Goal: Task Accomplishment & Management: Use online tool/utility

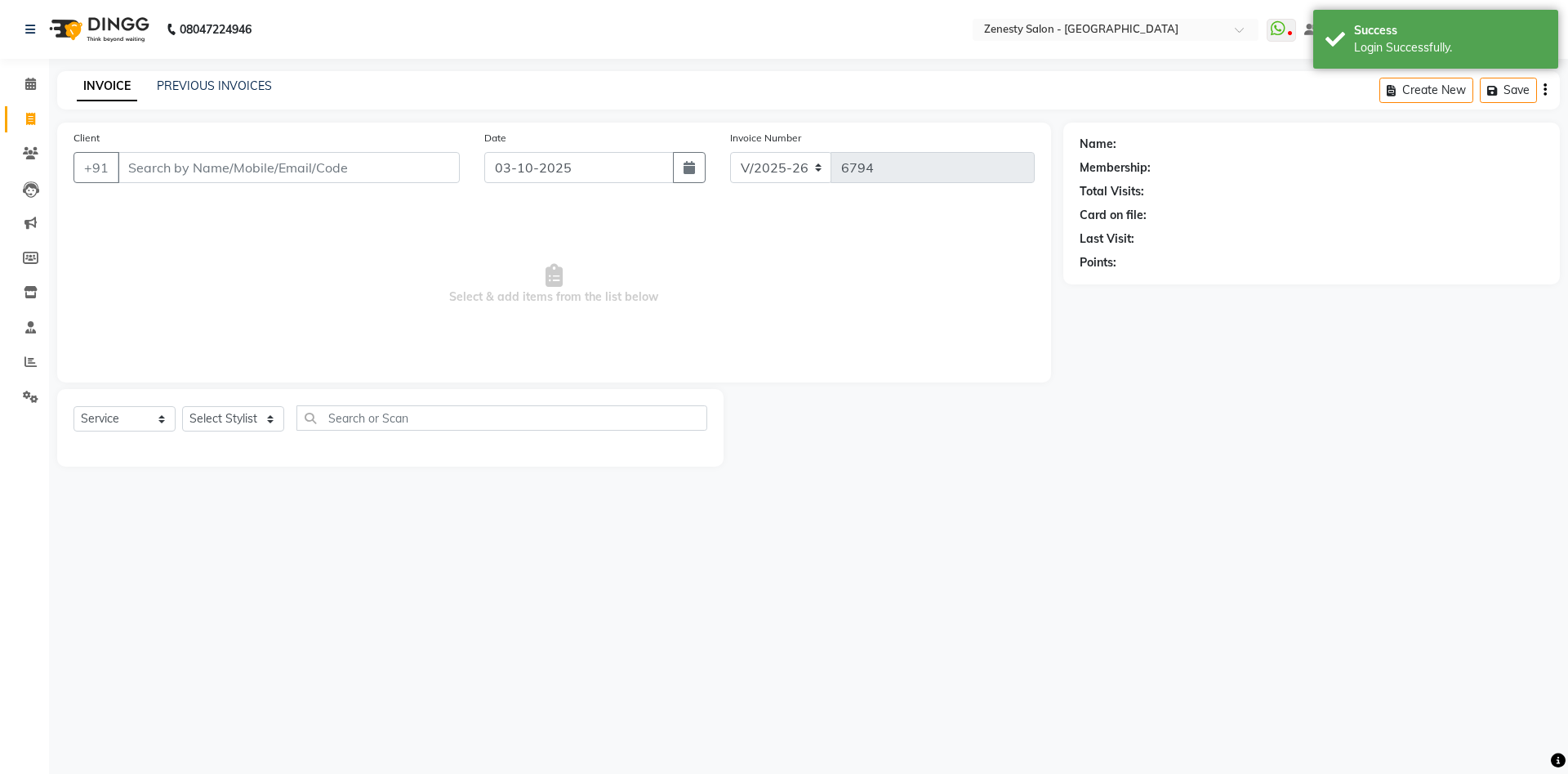
select select "5713"
select select "service"
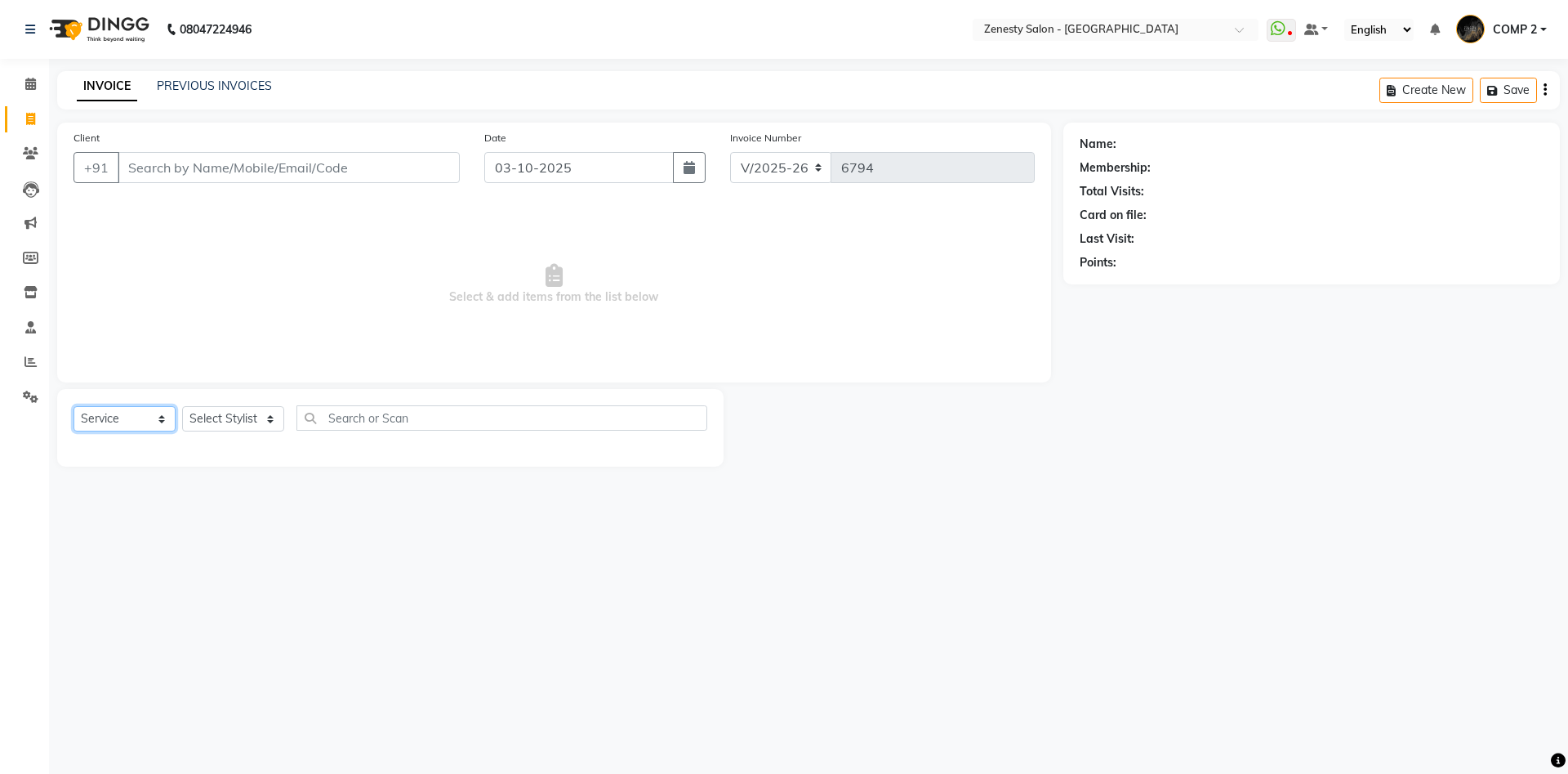
click at [73, 406] on select "Select Service Product Membership Package Voucher Prepaid Gift Card" at bounding box center [124, 418] width 102 height 25
click option "Service" at bounding box center [0, 0] width 0 height 0
click at [182, 406] on select "Select Stylist Aanand Aarti Aashik Aesha Arsh Khalifa Ayan COMP 1 COMP 2 Darsha…" at bounding box center [233, 418] width 102 height 25
select select "40087"
click option "COMP 2" at bounding box center [0, 0] width 0 height 0
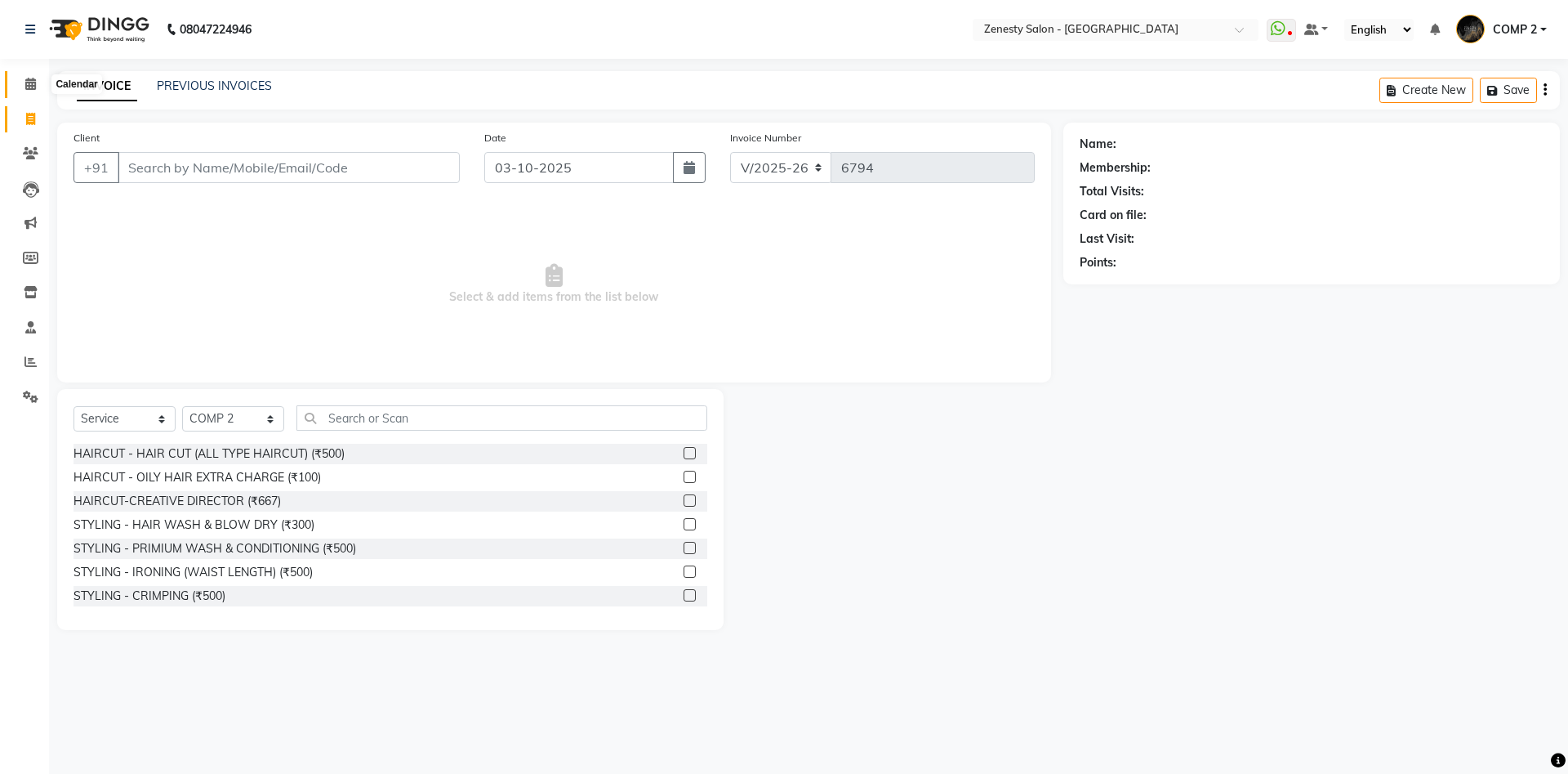
click at [26, 84] on icon at bounding box center [31, 84] width 10 height 12
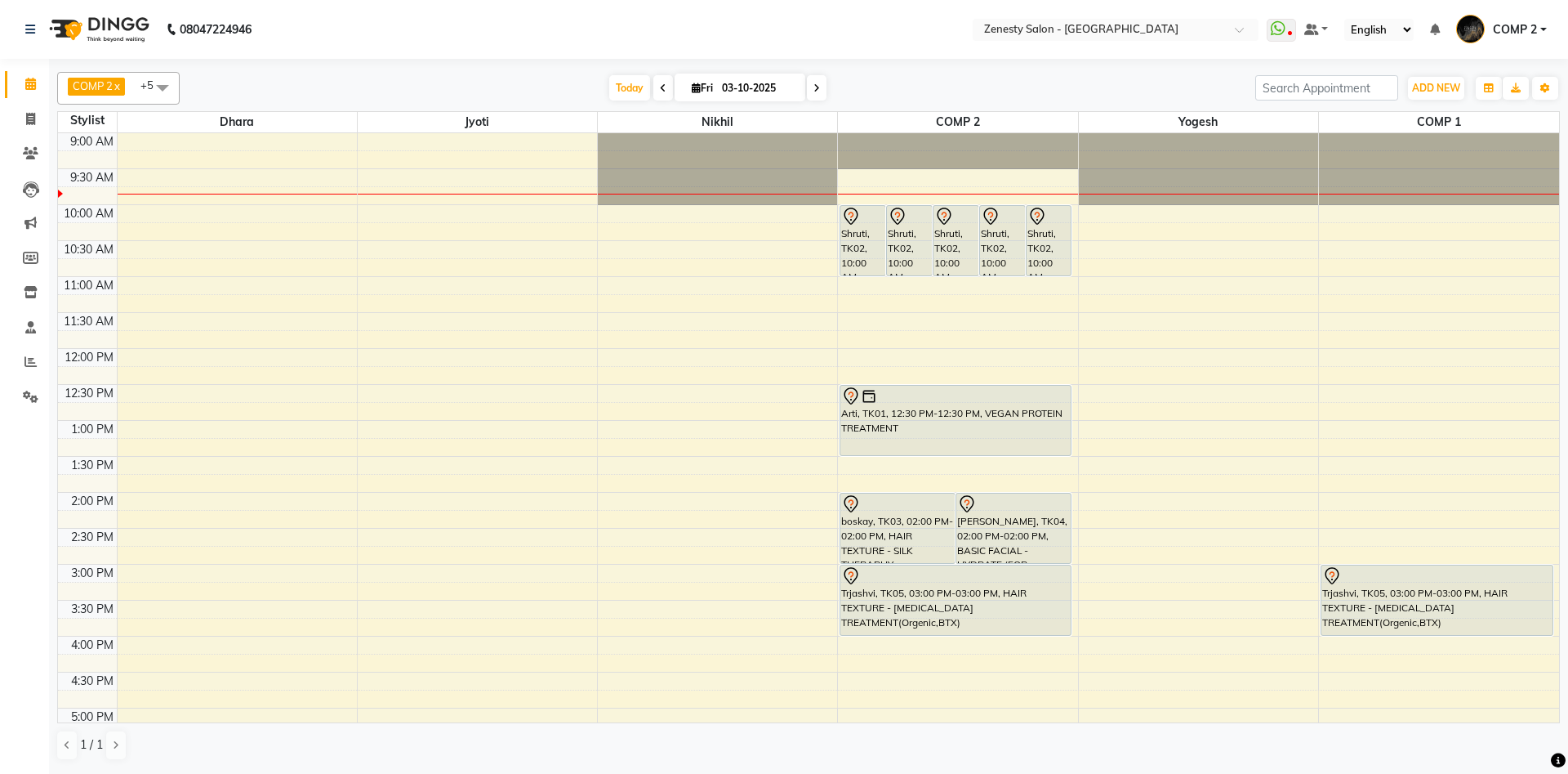
click at [634, 390] on div "9:00 AM 9:30 AM 10:00 AM 10:30 AM 11:00 AM 11:30 AM 12:00 PM 12:30 PM 1:00 PM 1…" at bounding box center [808, 563] width 1502 height 861
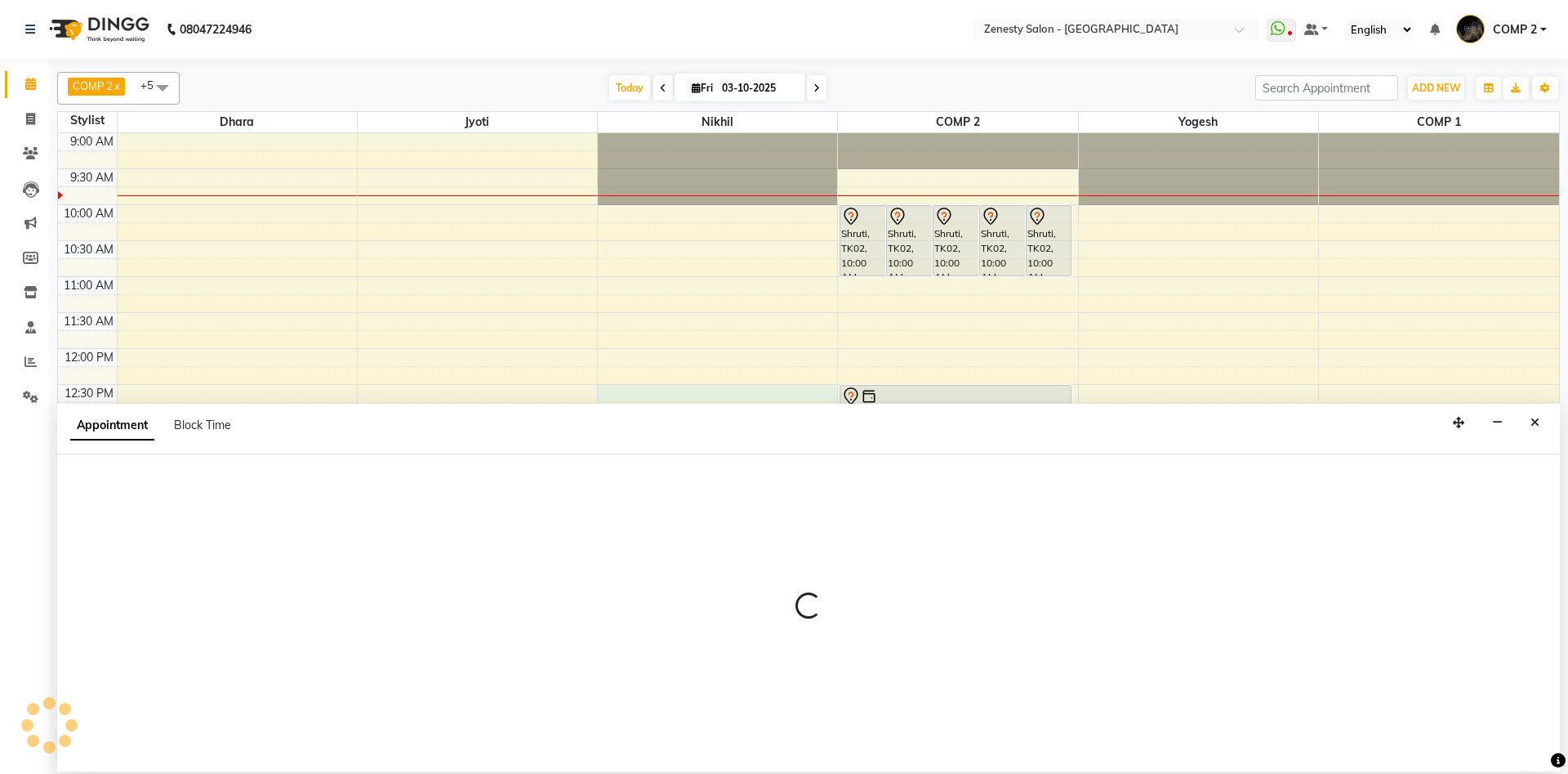
select select "39505"
select select "750"
select select "tentative"
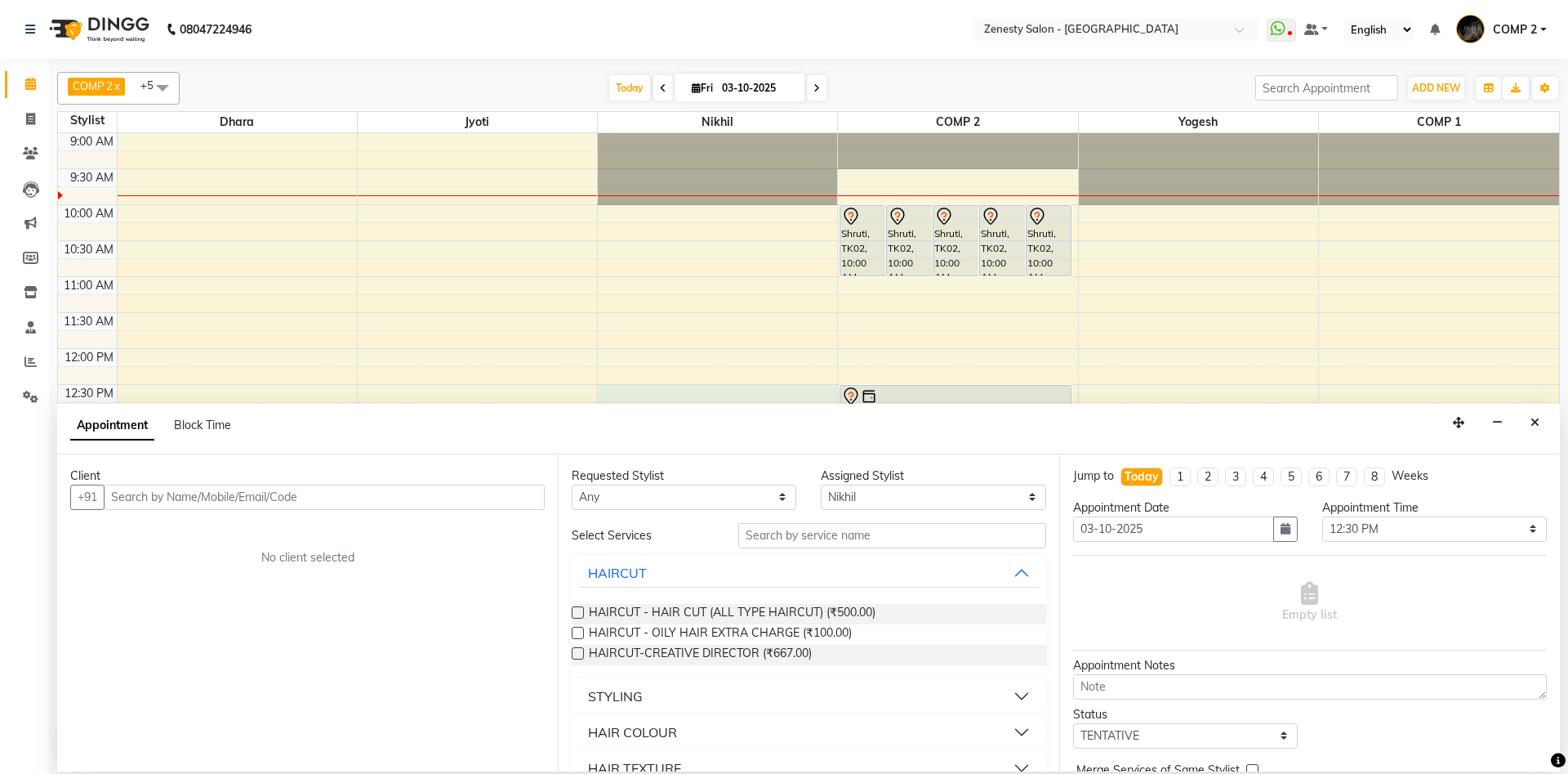
click at [264, 493] on input "text" at bounding box center [324, 497] width 441 height 25
click at [793, 653] on span "HAIRCUT-CREATIVE DIRECTOR (₹667.00)" at bounding box center [700, 654] width 223 height 20
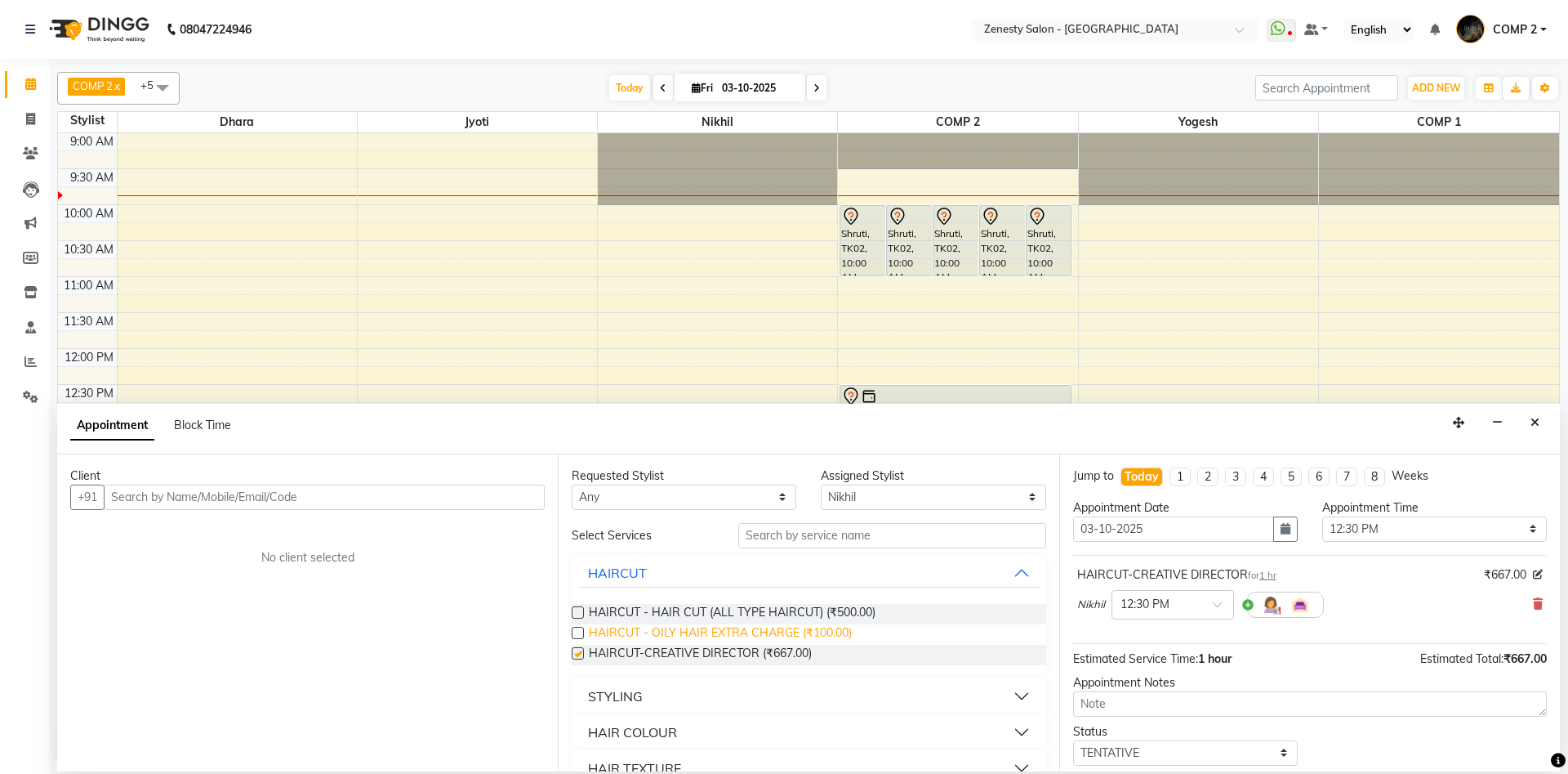
checkbox input "false"
click at [438, 499] on input "text" at bounding box center [324, 497] width 441 height 25
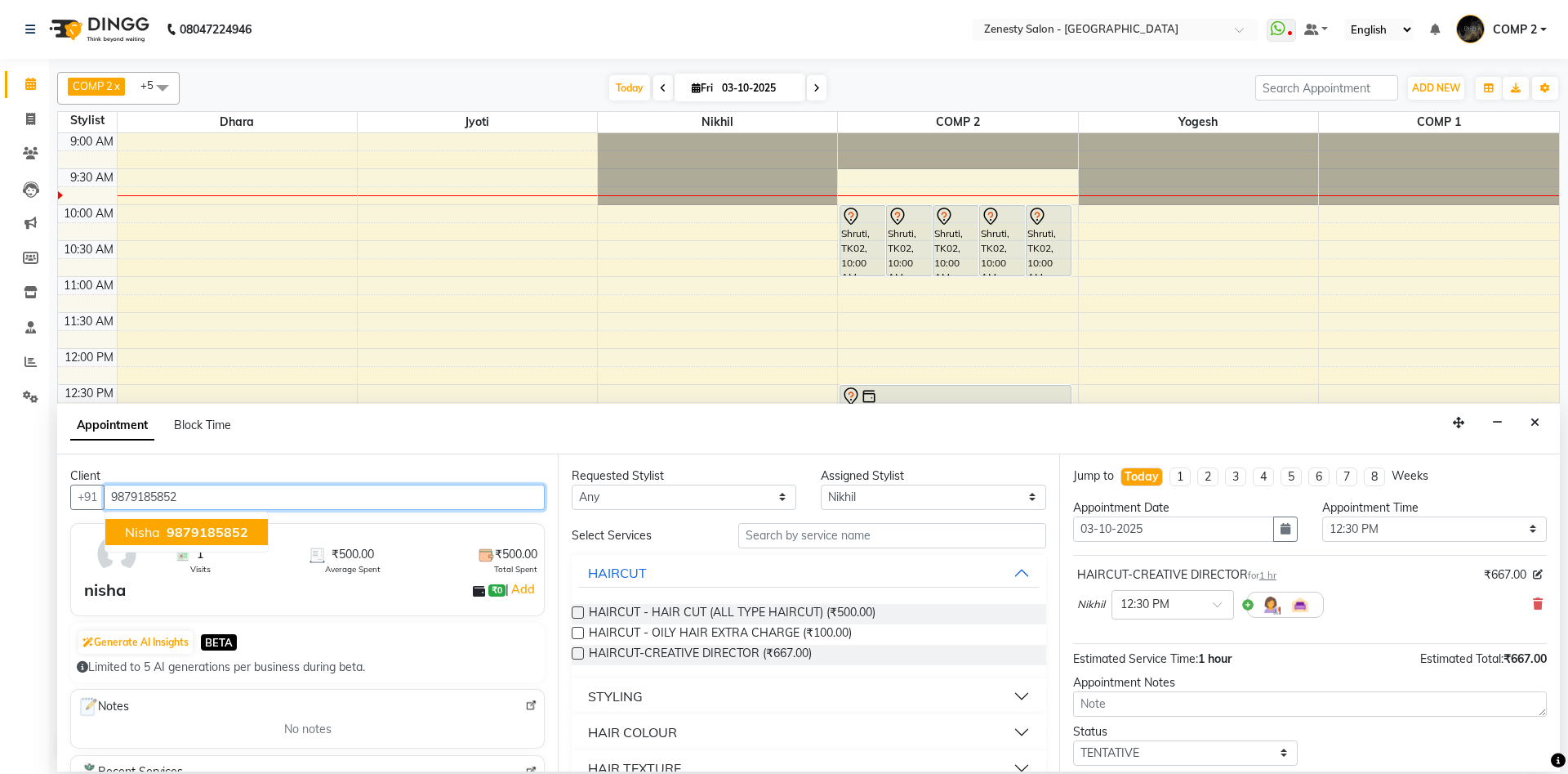
click at [192, 534] on span "9879185852" at bounding box center [207, 532] width 81 height 17
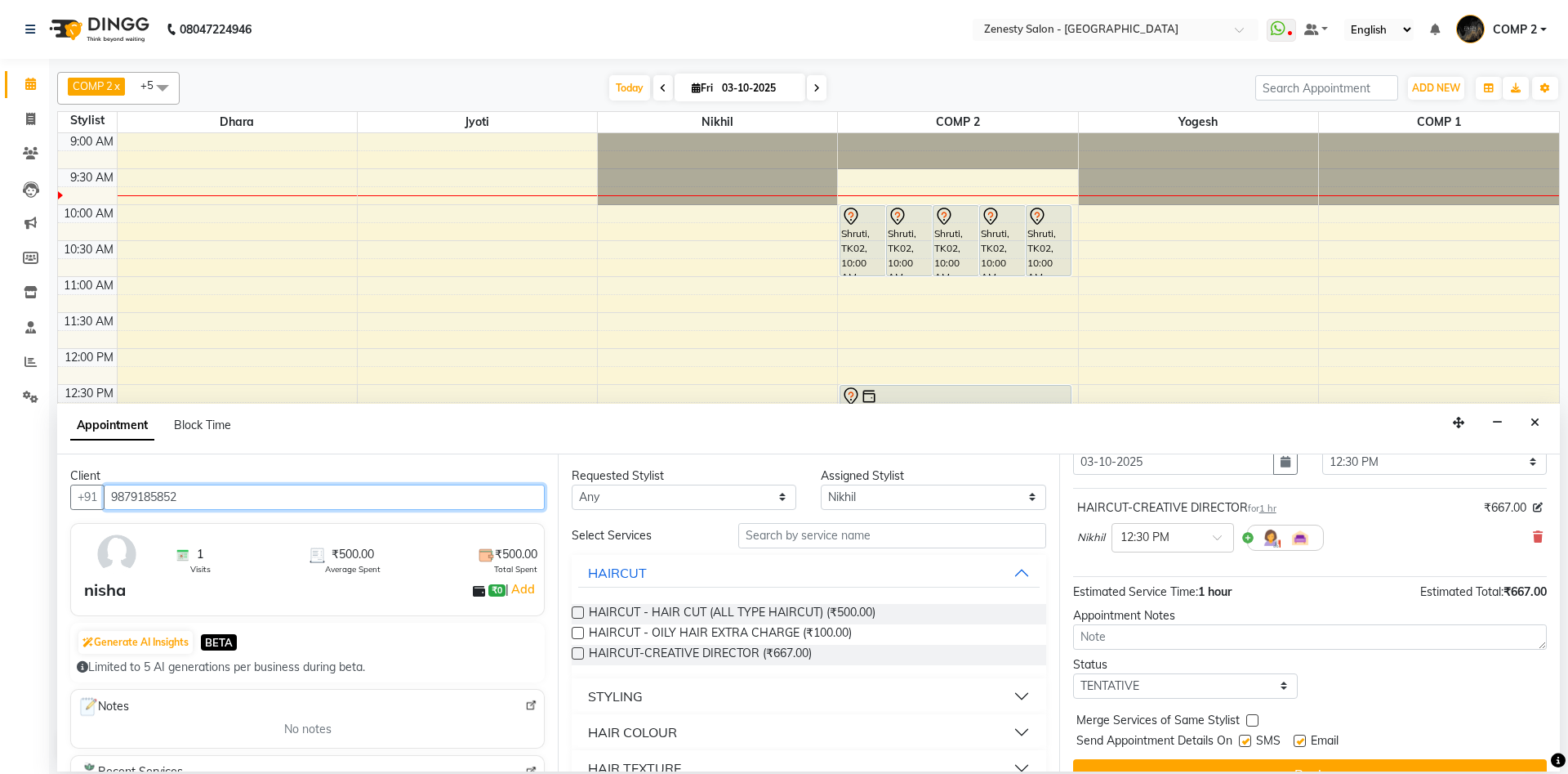
scroll to position [97, 0]
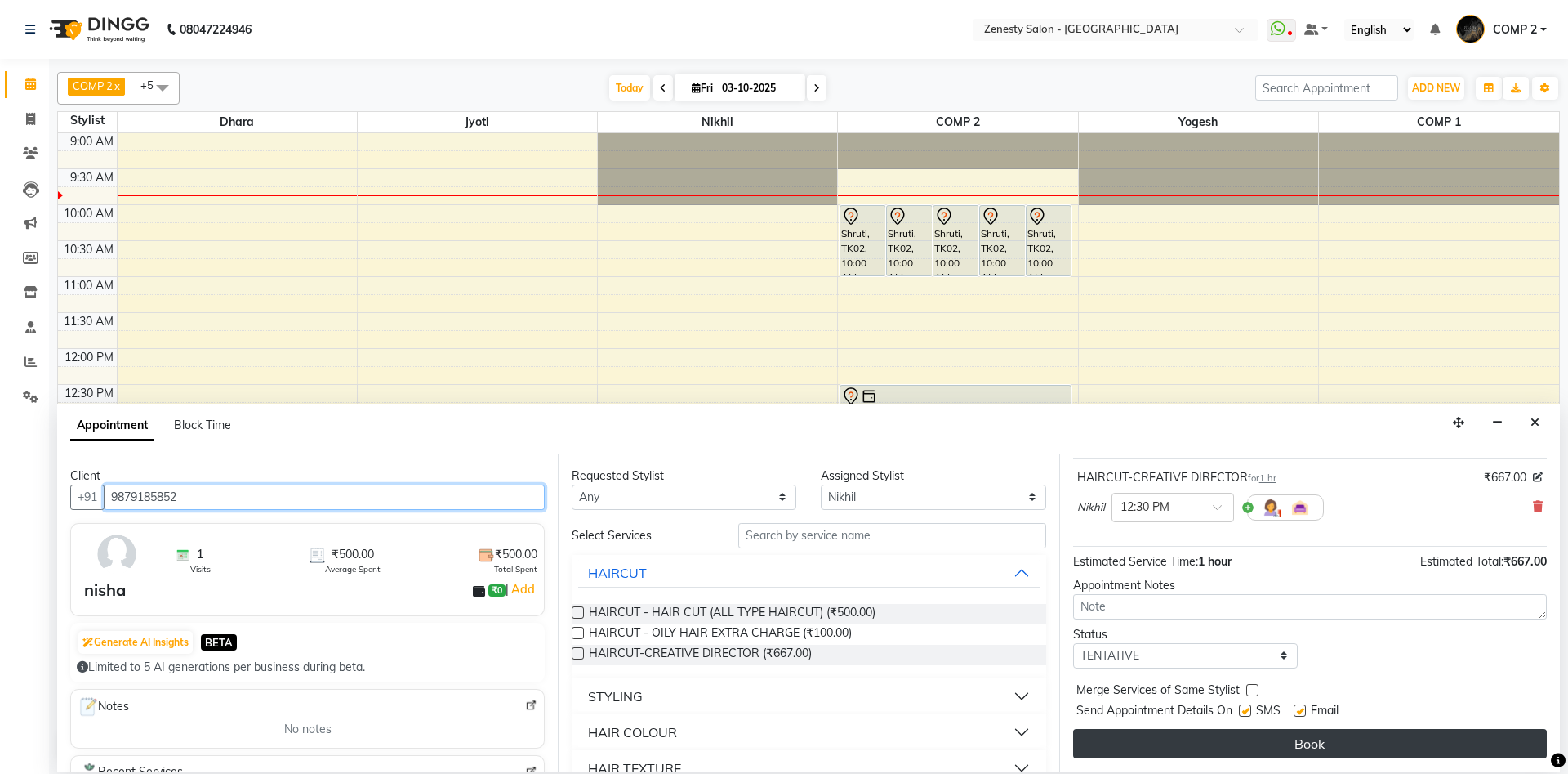
type input "9879185852"
click at [1260, 740] on button "Book" at bounding box center [1310, 743] width 474 height 30
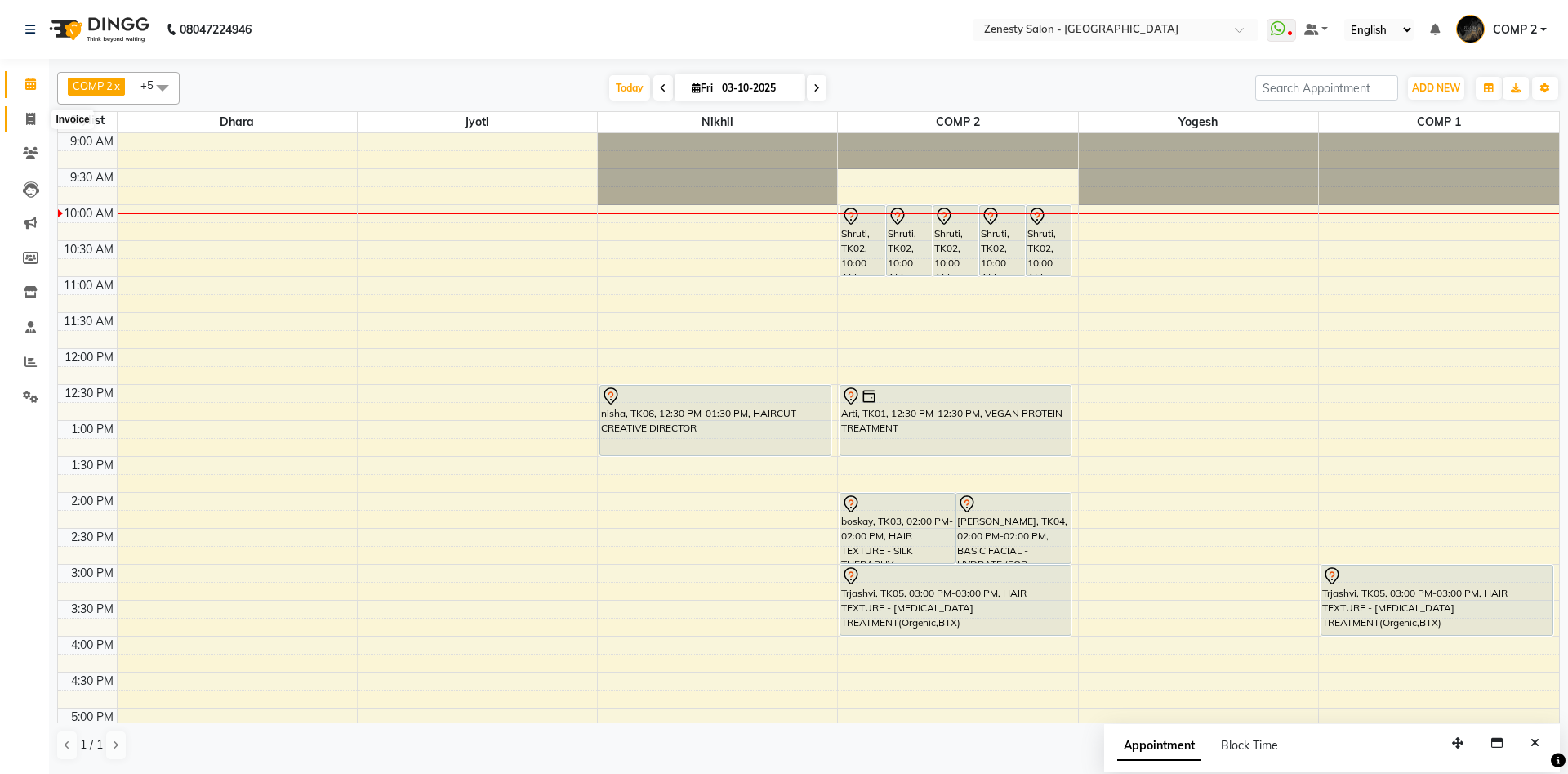
click at [24, 116] on span at bounding box center [31, 119] width 29 height 18
select select "5713"
select select "service"
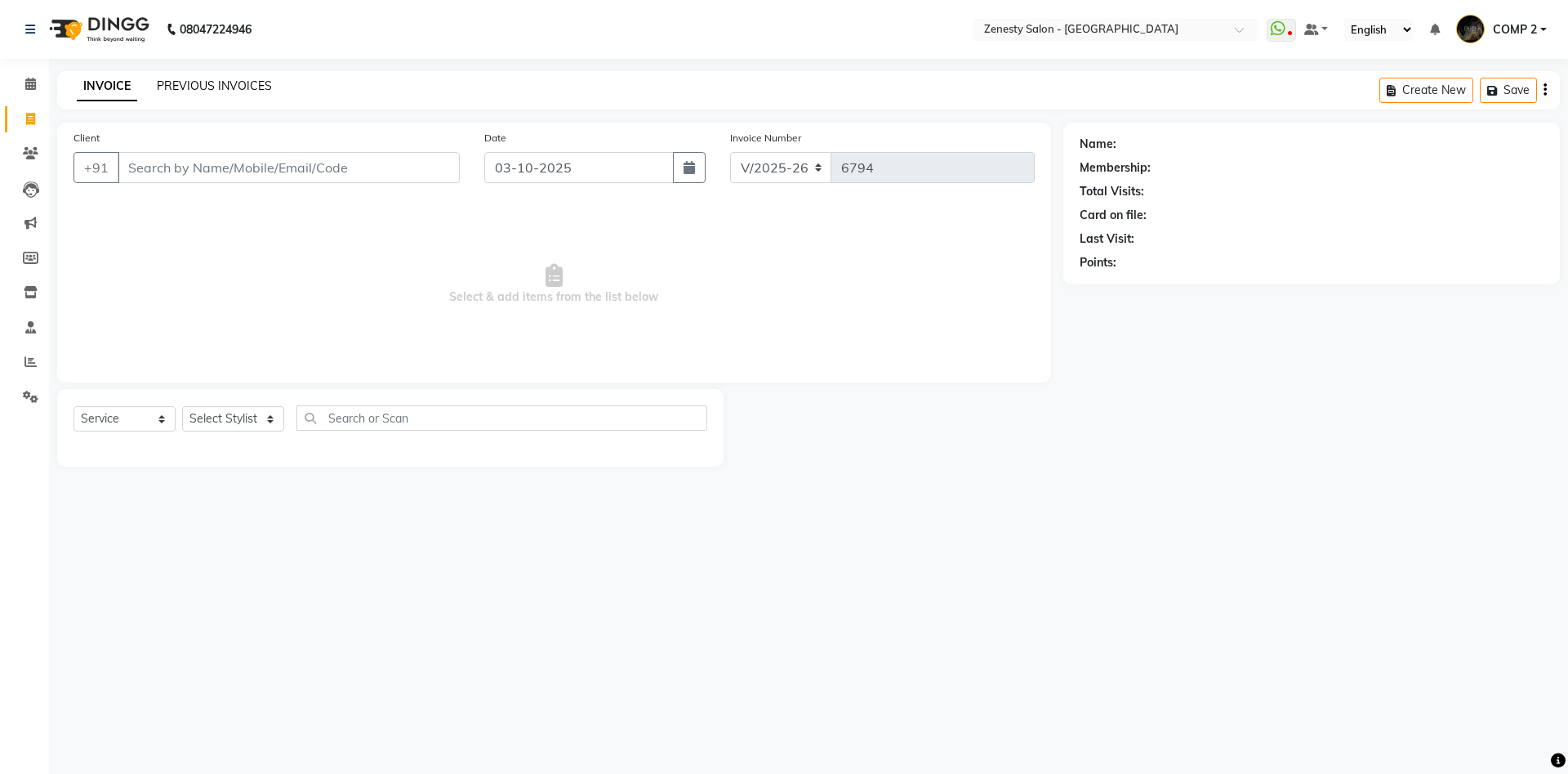
click at [213, 93] on link "PREVIOUS INVOICES" at bounding box center [214, 86] width 115 height 15
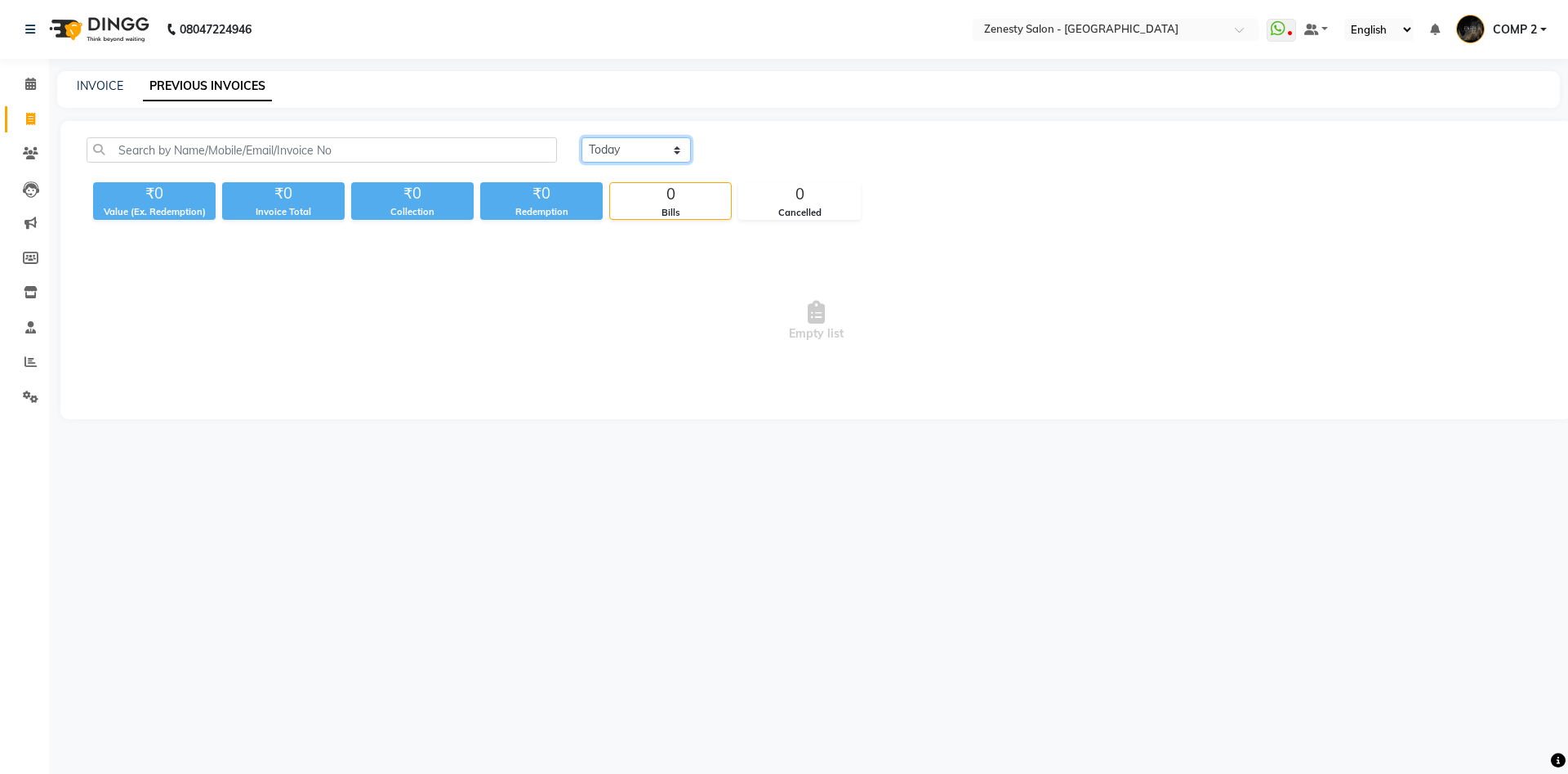
click at [582, 137] on select "Today Yesterday Custom Range" at bounding box center [636, 150] width 109 height 25
click option "Yesterday" at bounding box center [0, 0] width 0 height 0
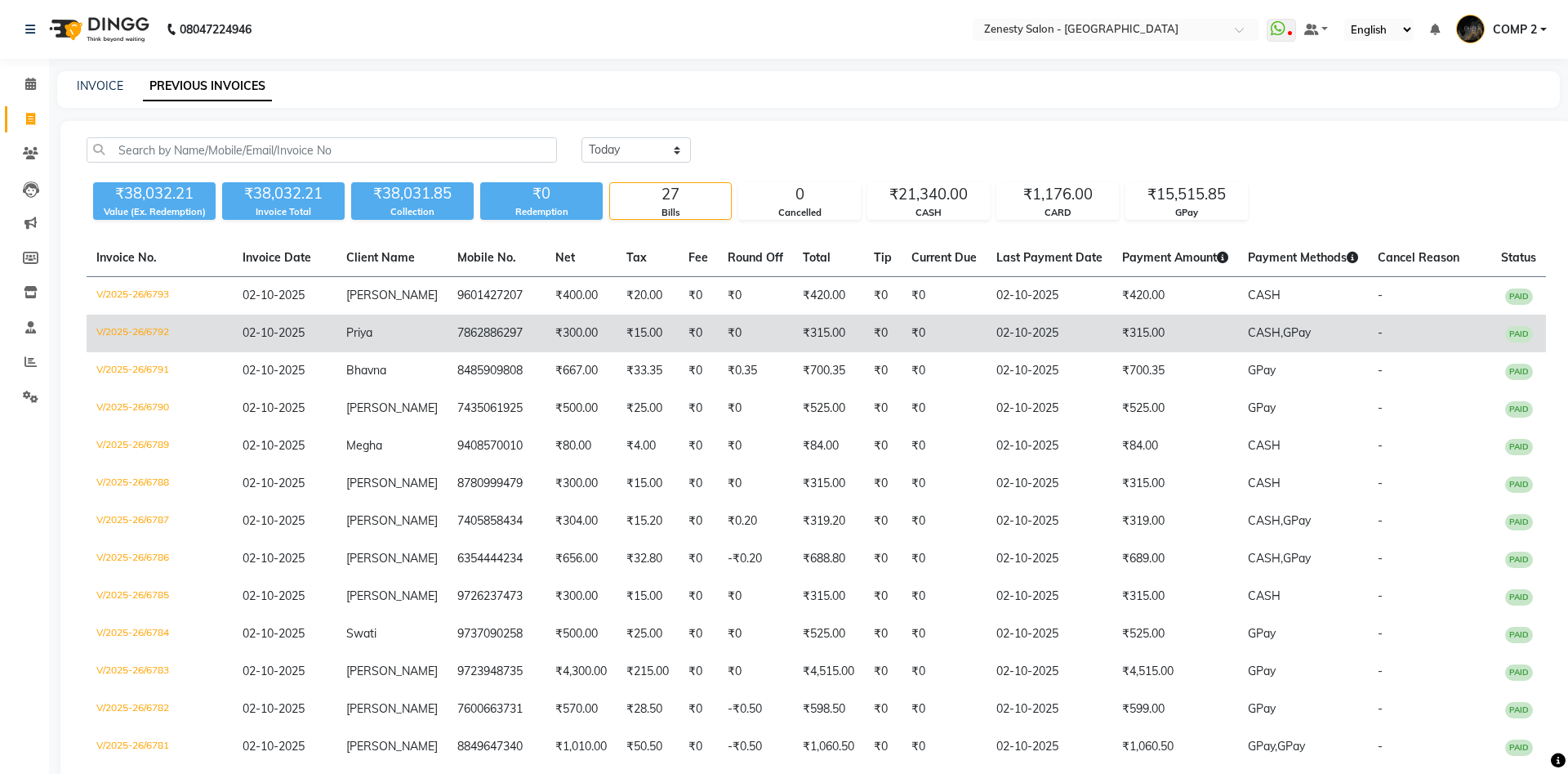
click at [309, 328] on td "02-10-2025" at bounding box center [284, 333] width 104 height 38
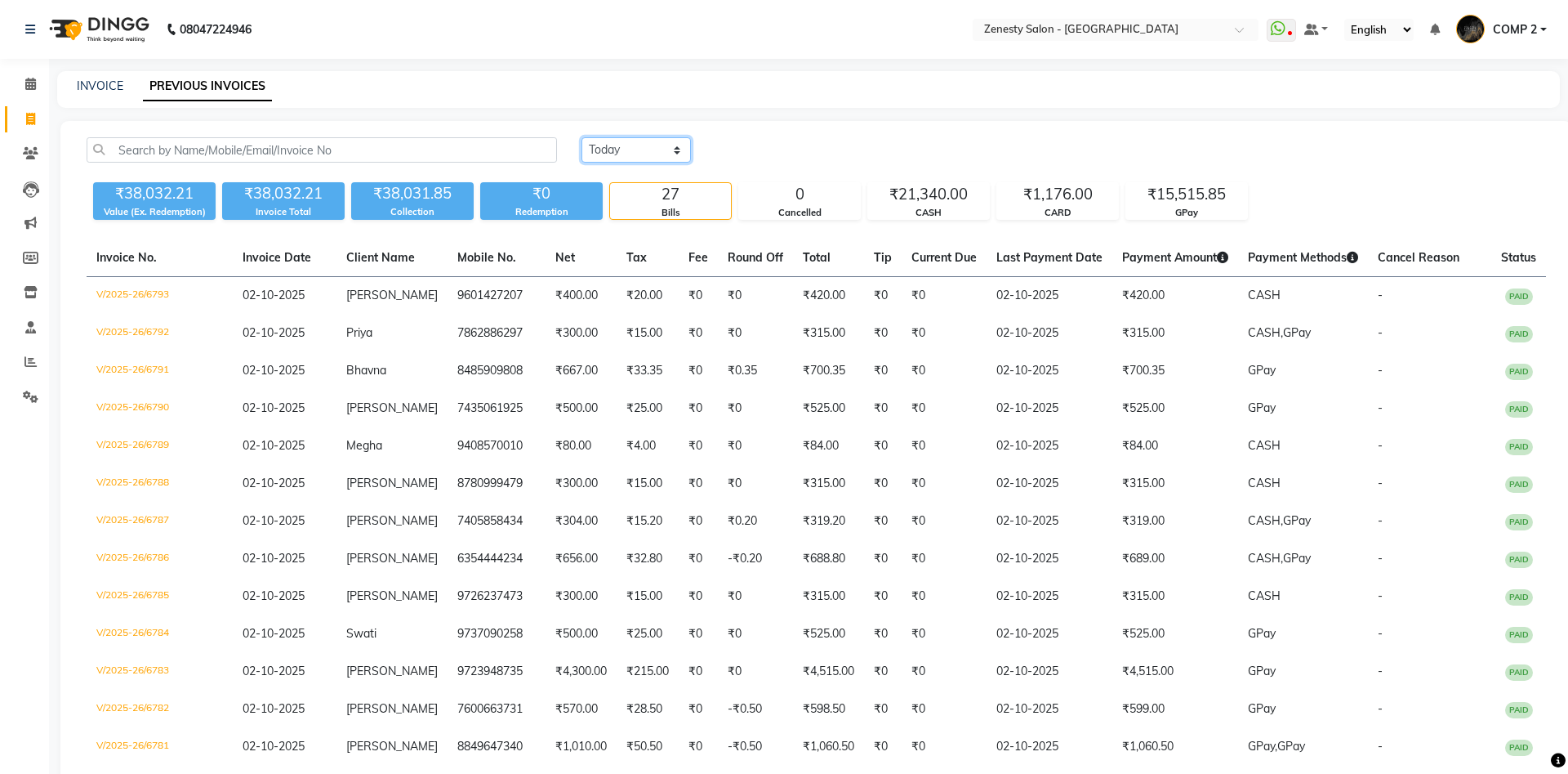
click at [582, 137] on select "Today Yesterday Custom Range" at bounding box center [636, 150] width 109 height 25
select select "today"
click option "Today" at bounding box center [0, 0] width 0 height 0
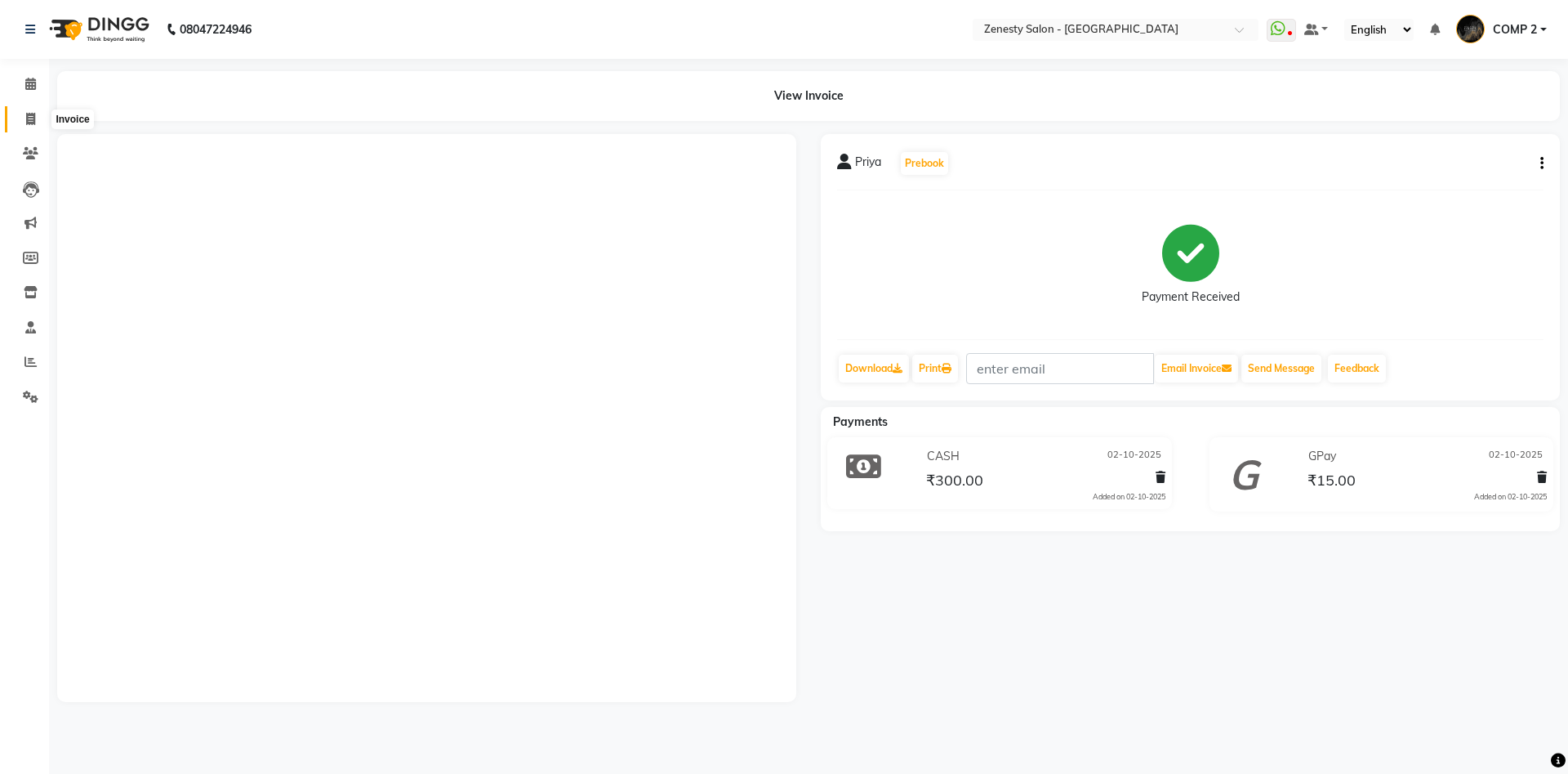
click at [30, 119] on icon at bounding box center [31, 119] width 9 height 12
select select "5713"
select select "service"
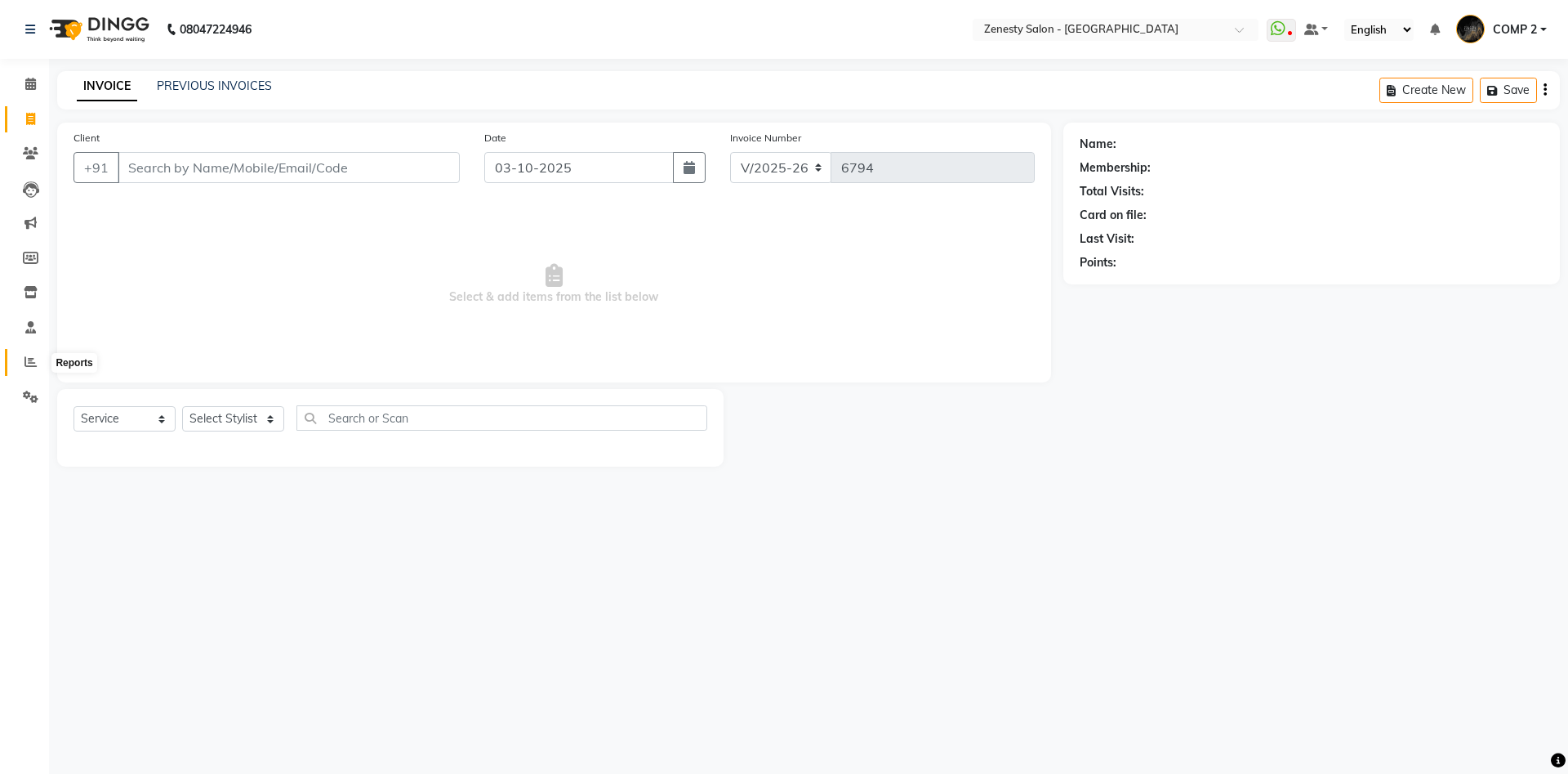
click at [23, 364] on span at bounding box center [31, 361] width 29 height 18
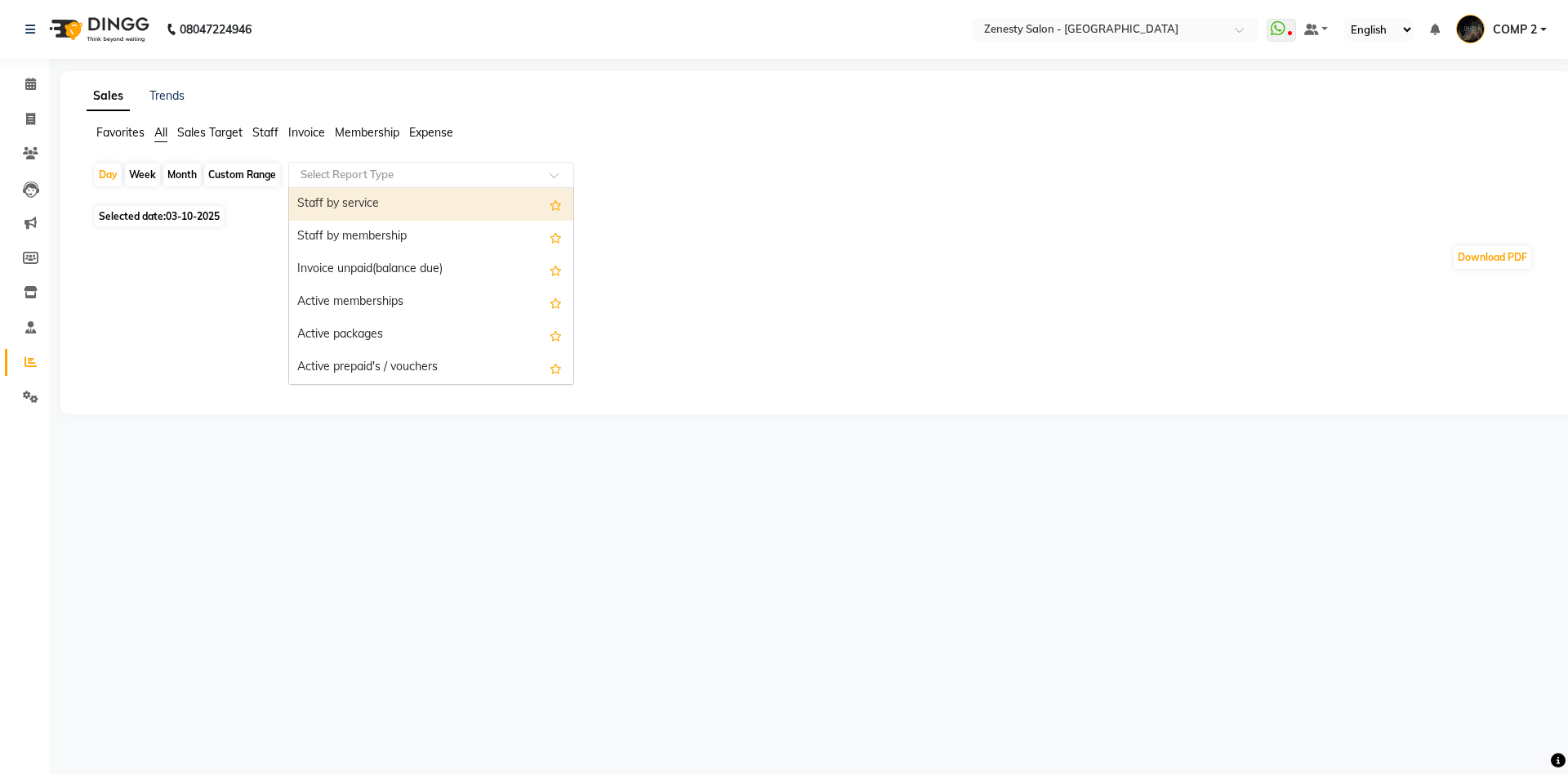
click at [338, 171] on input "text" at bounding box center [415, 175] width 235 height 17
click at [173, 210] on span "Selected date: 03-10-2025" at bounding box center [159, 215] width 129 height 20
select select "10"
select select "2025"
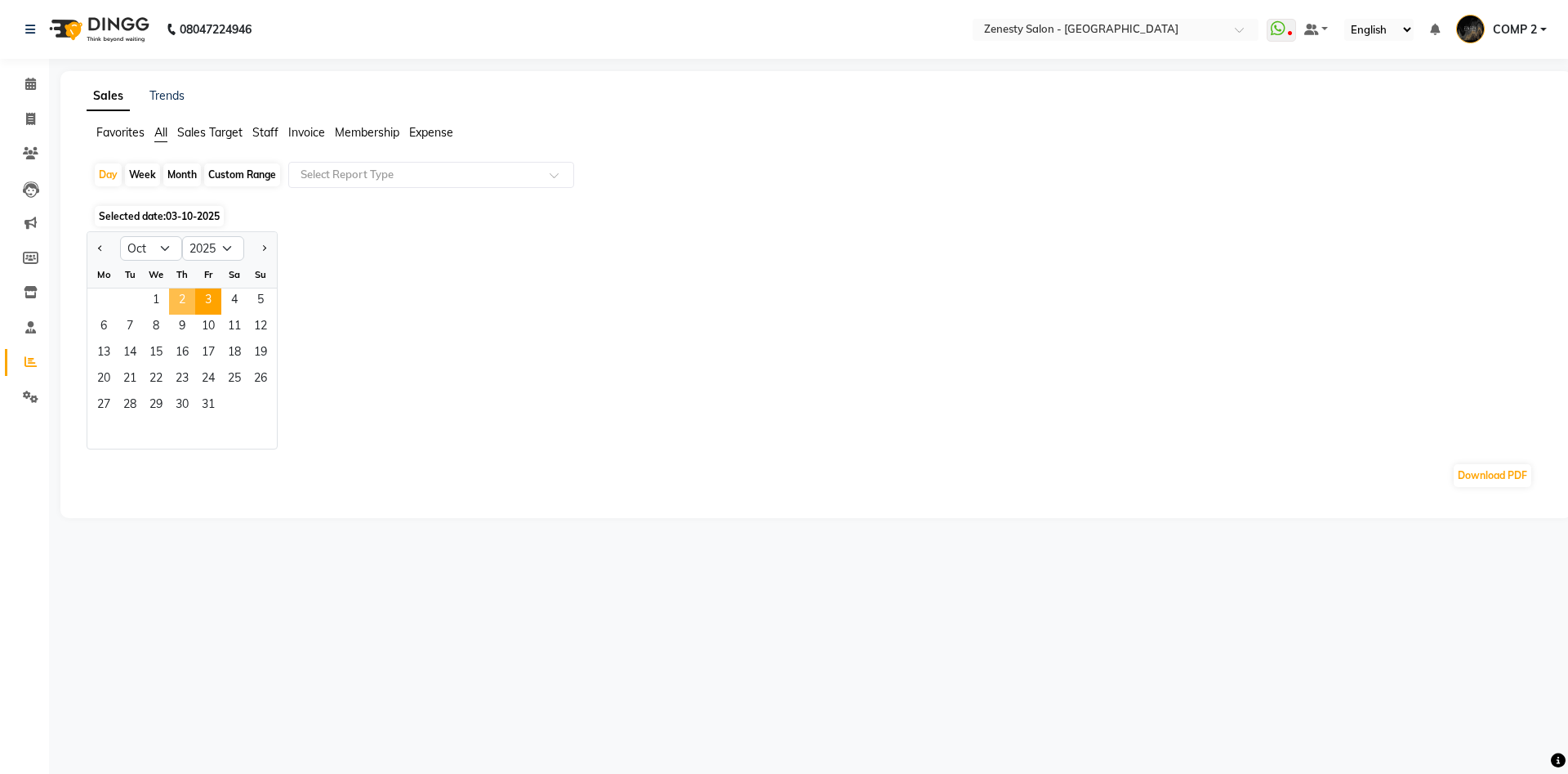
click at [184, 299] on span "2" at bounding box center [182, 302] width 26 height 26
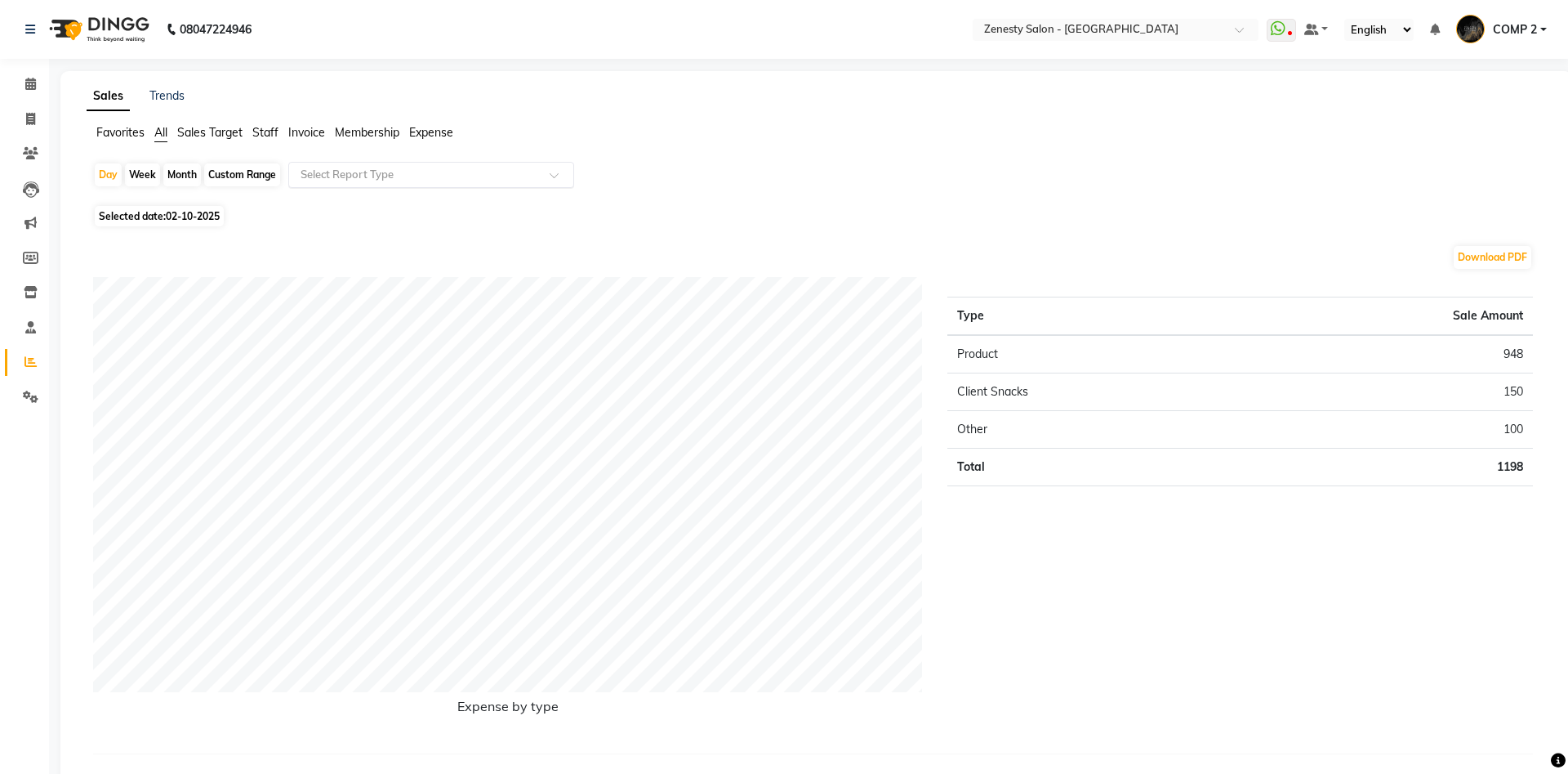
click at [316, 174] on input "text" at bounding box center [415, 175] width 235 height 17
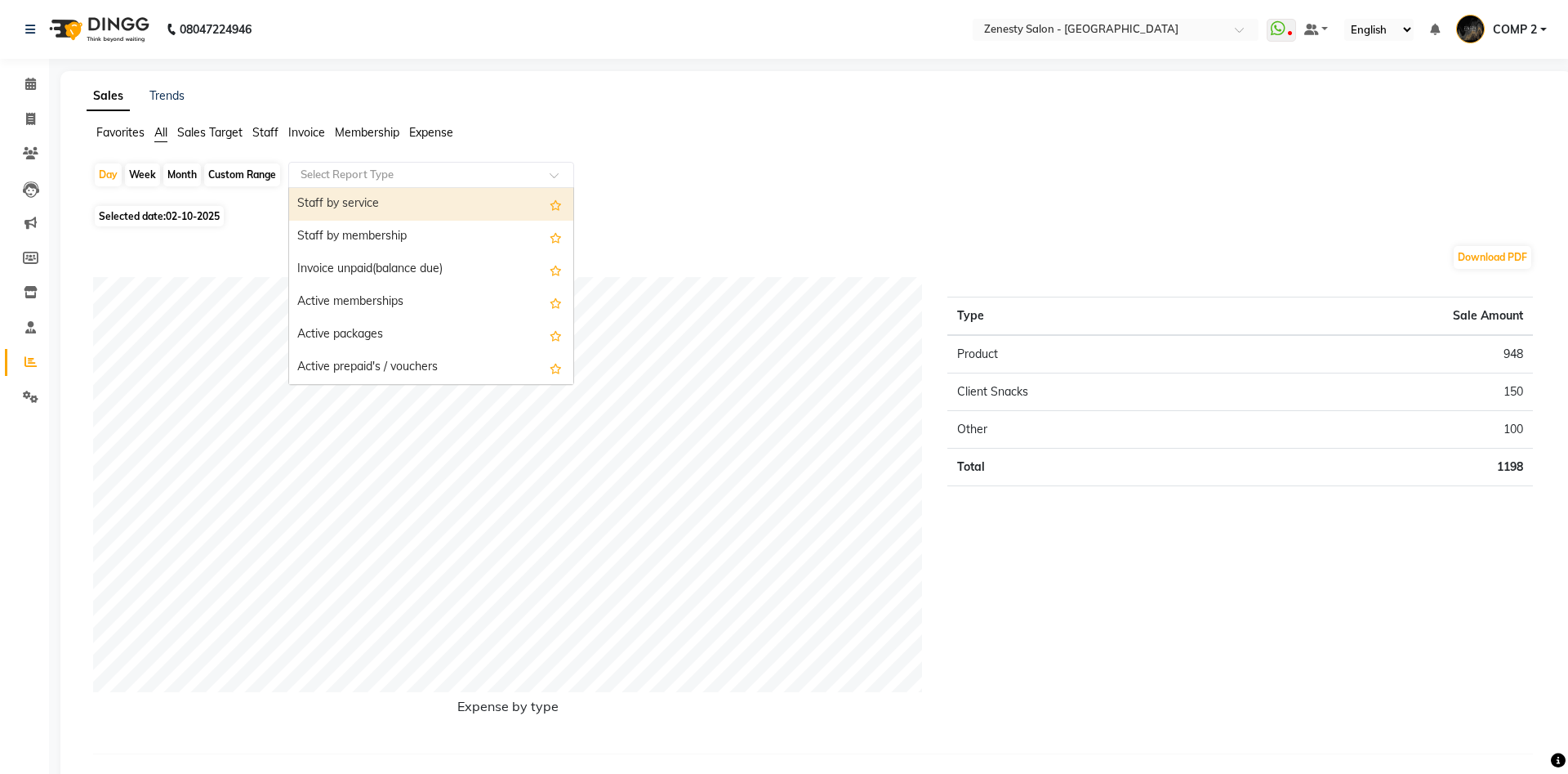
click at [329, 205] on div "Staff by service" at bounding box center [431, 204] width 284 height 32
select select "filtered_report"
select select "pdf"
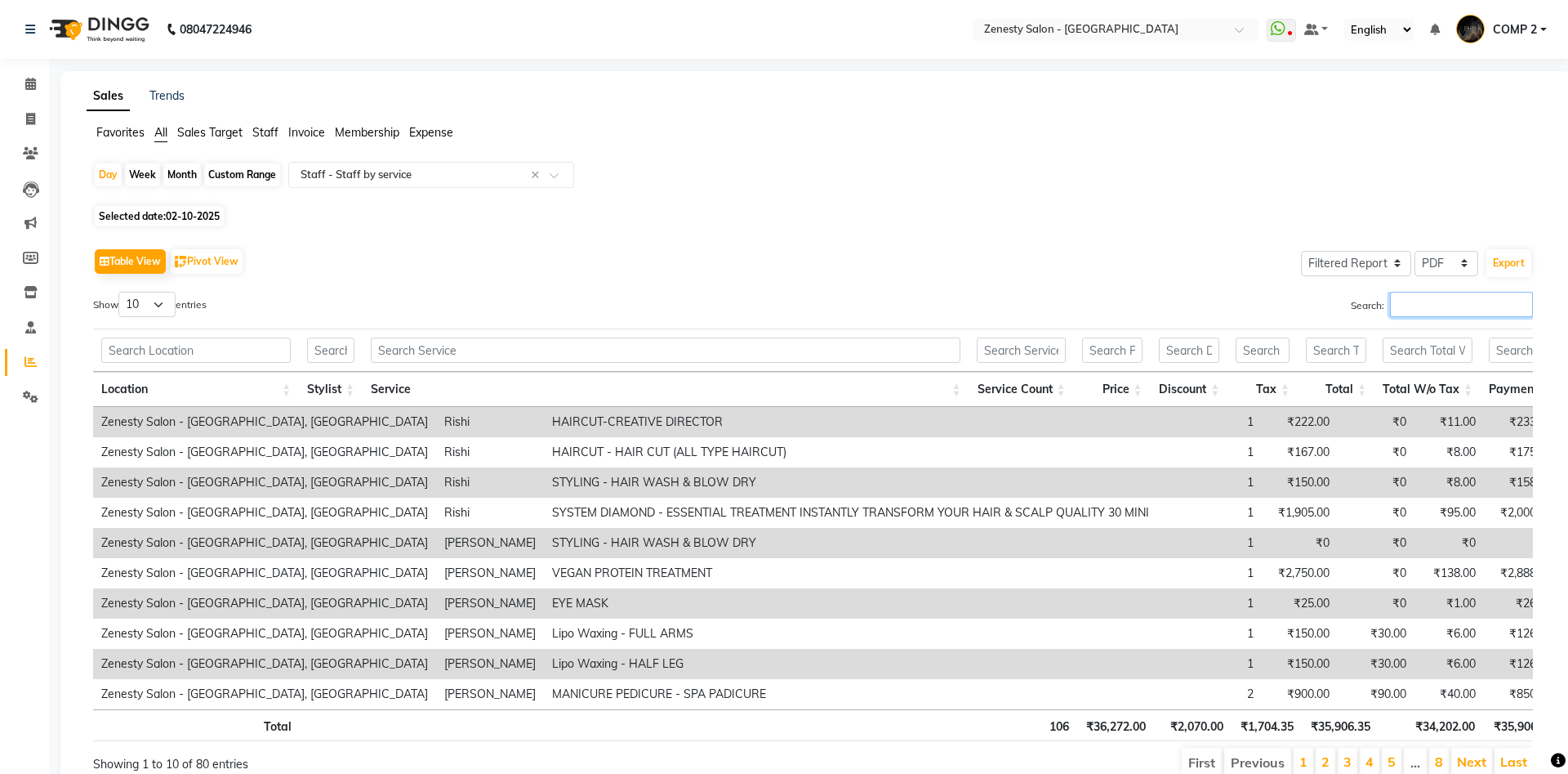
click at [1455, 306] on input "Search:" at bounding box center [1461, 303] width 143 height 25
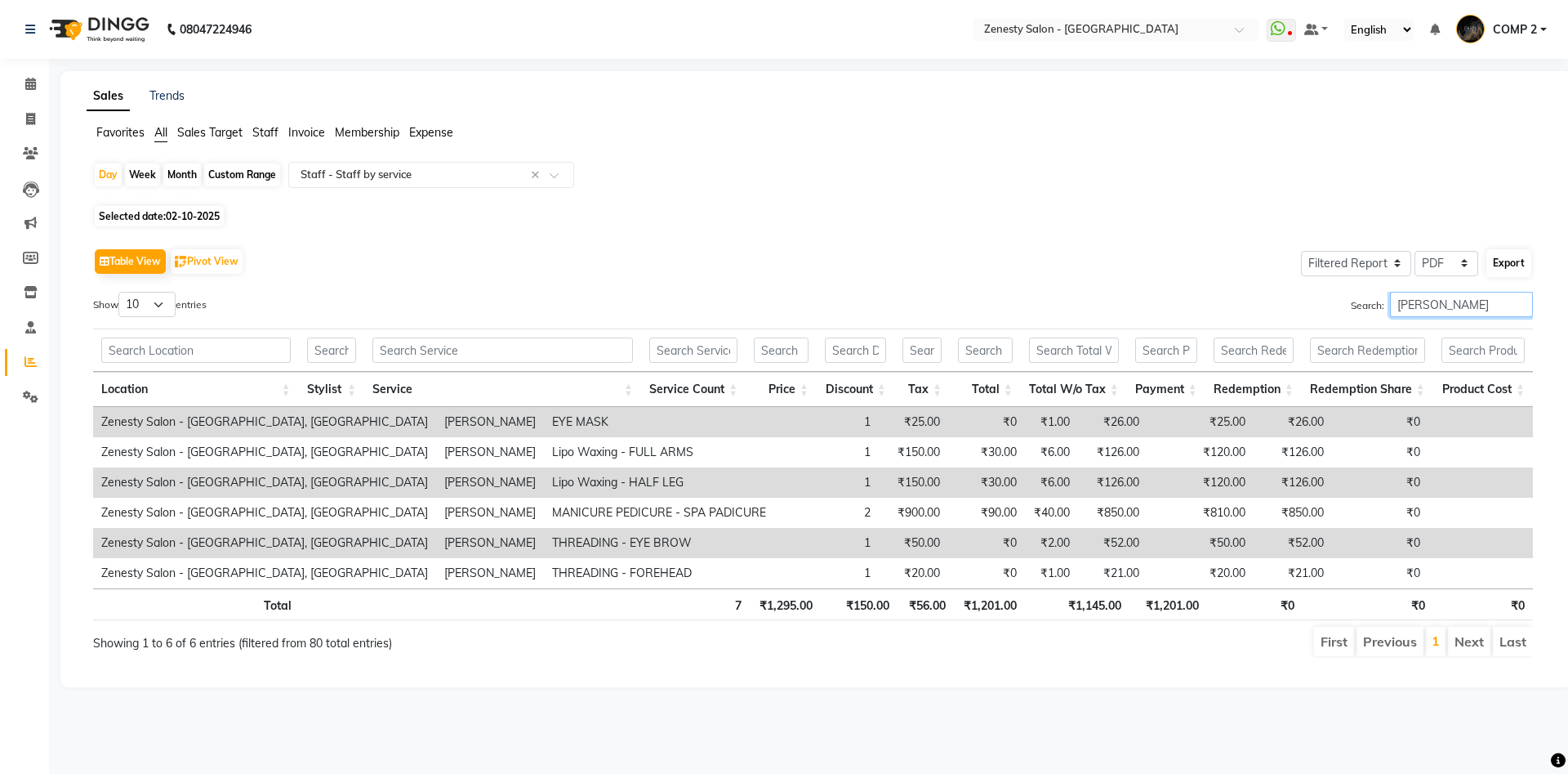
type input "[PERSON_NAME]"
click at [1504, 261] on button "Export" at bounding box center [1509, 263] width 45 height 28
select select "sans-serif"
select select "10px"
select select "template_1"
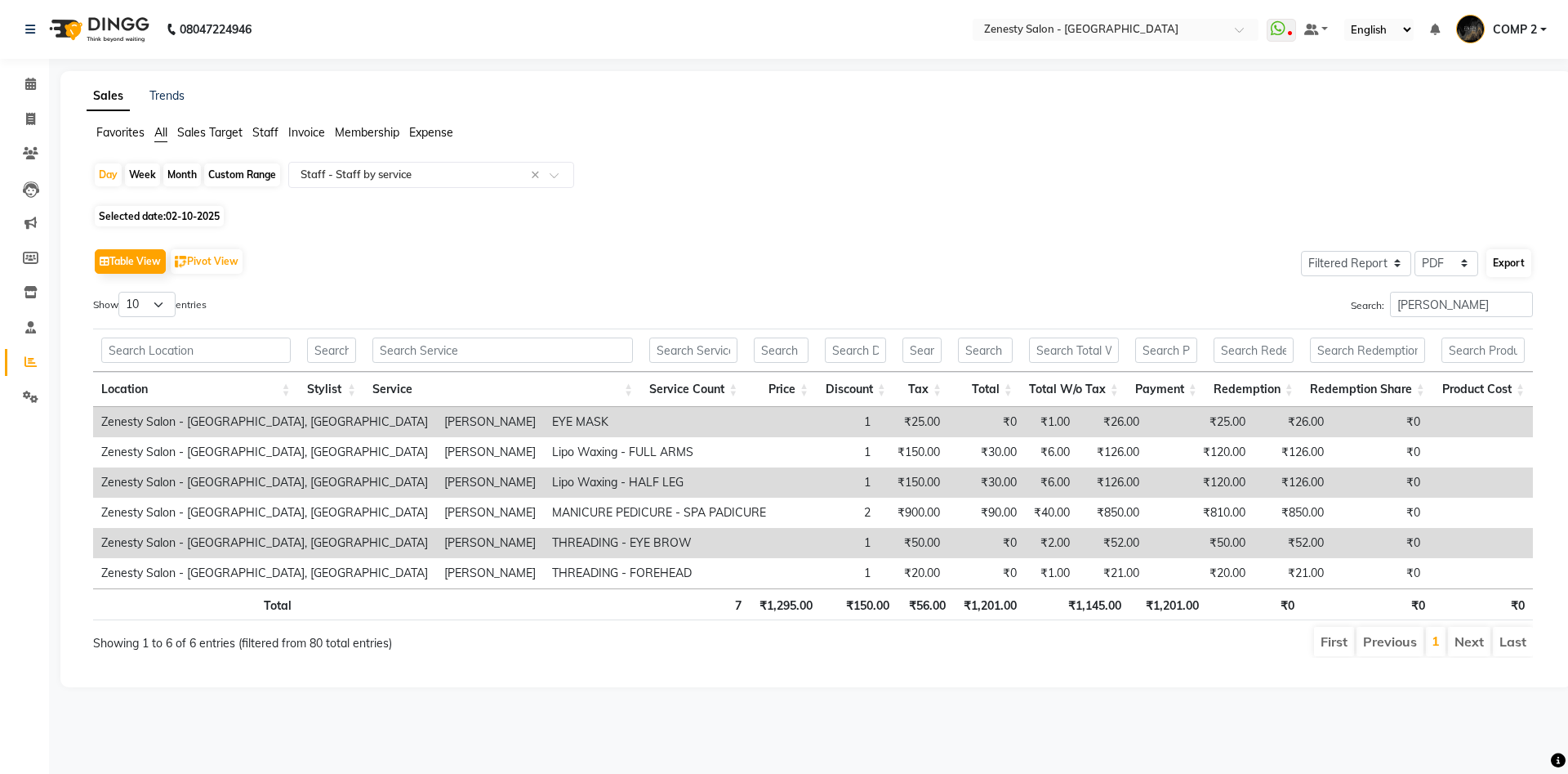
select select "A4"
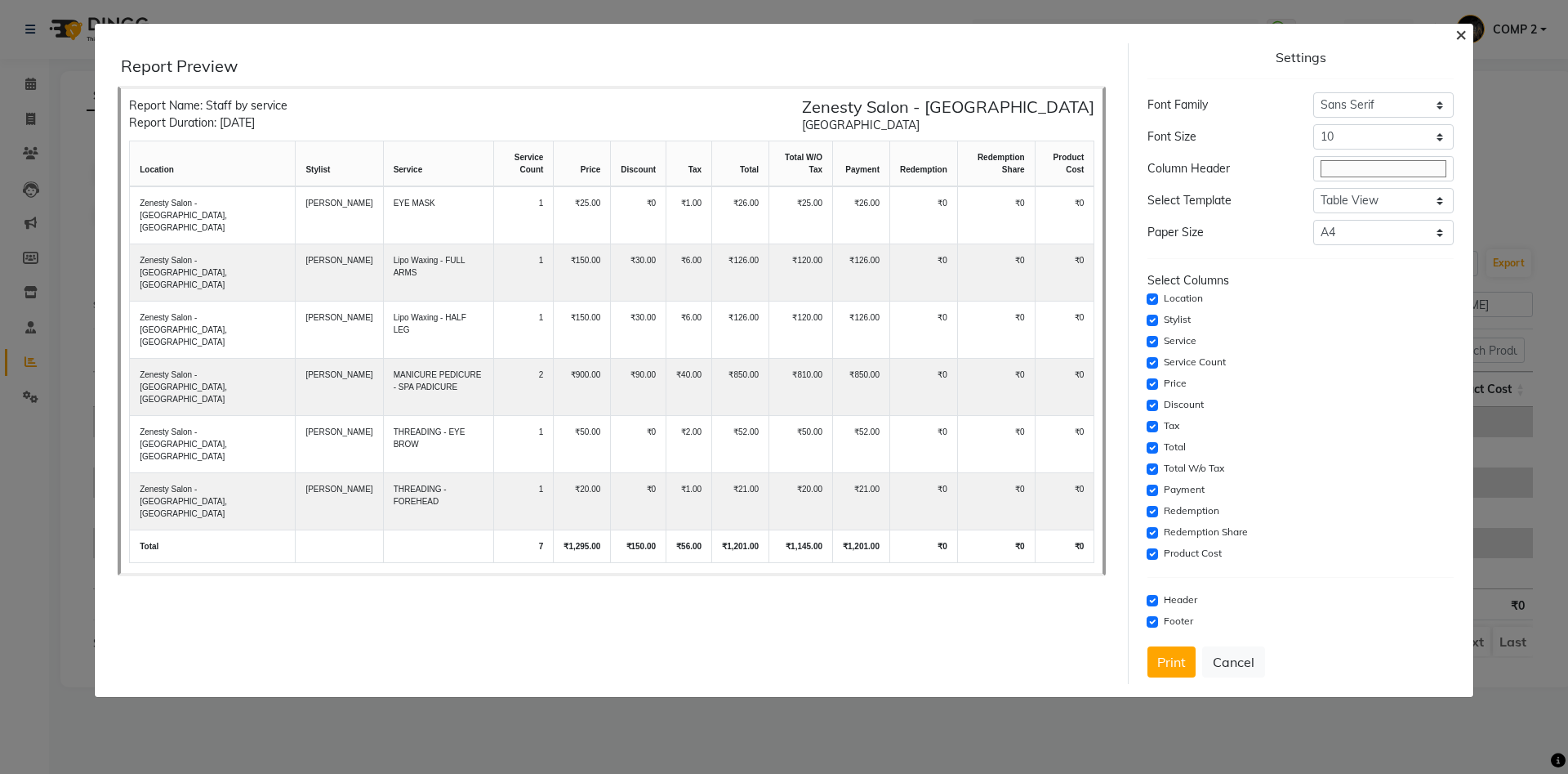
click at [1457, 31] on span "×" at bounding box center [1460, 33] width 11 height 24
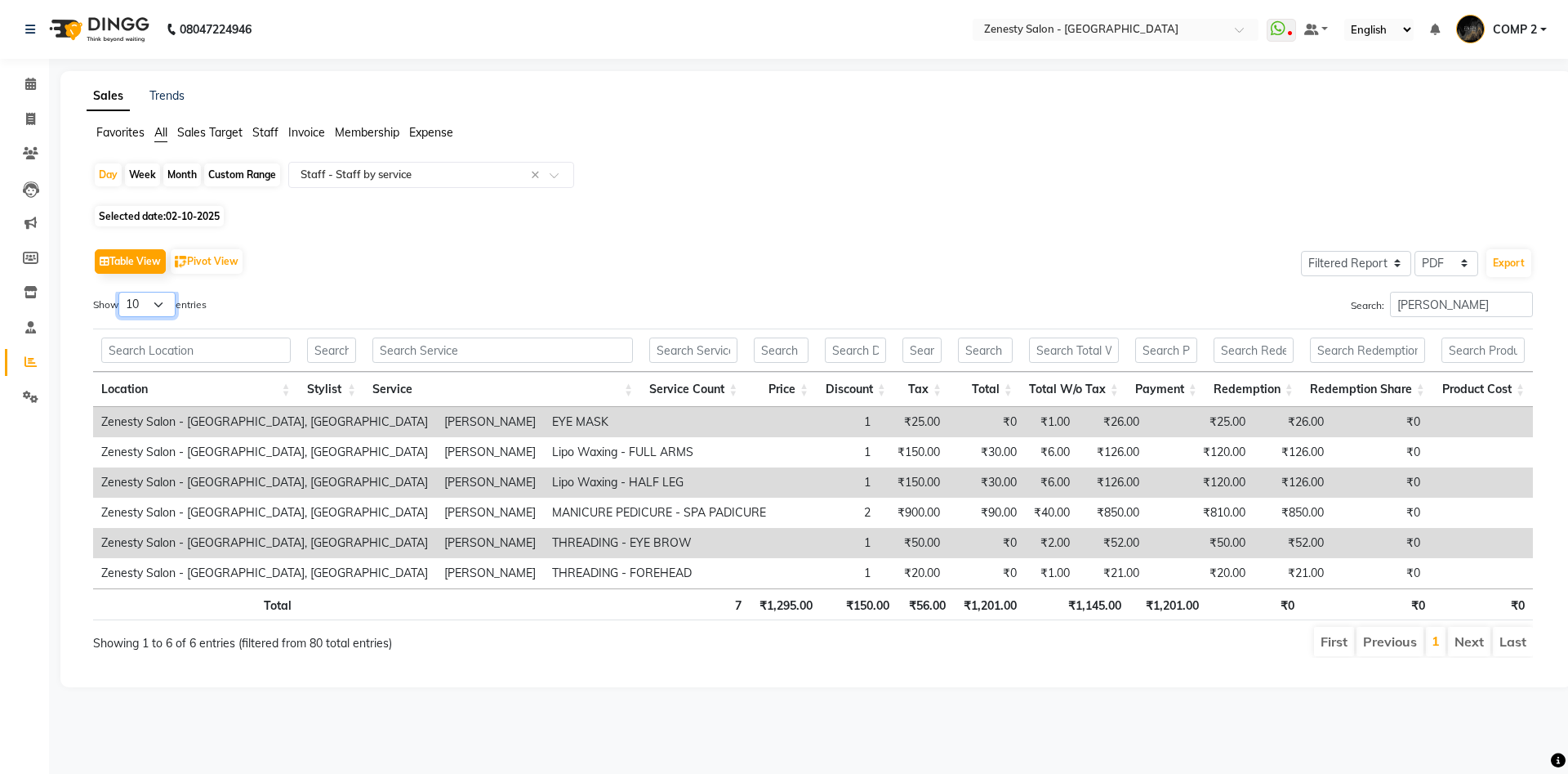
click at [118, 291] on select "10 25 50 100" at bounding box center [146, 303] width 57 height 25
select select "100"
click option "100" at bounding box center [0, 0] width 0 height 0
click at [1504, 268] on button "Export" at bounding box center [1509, 263] width 45 height 28
select select "sans-serif"
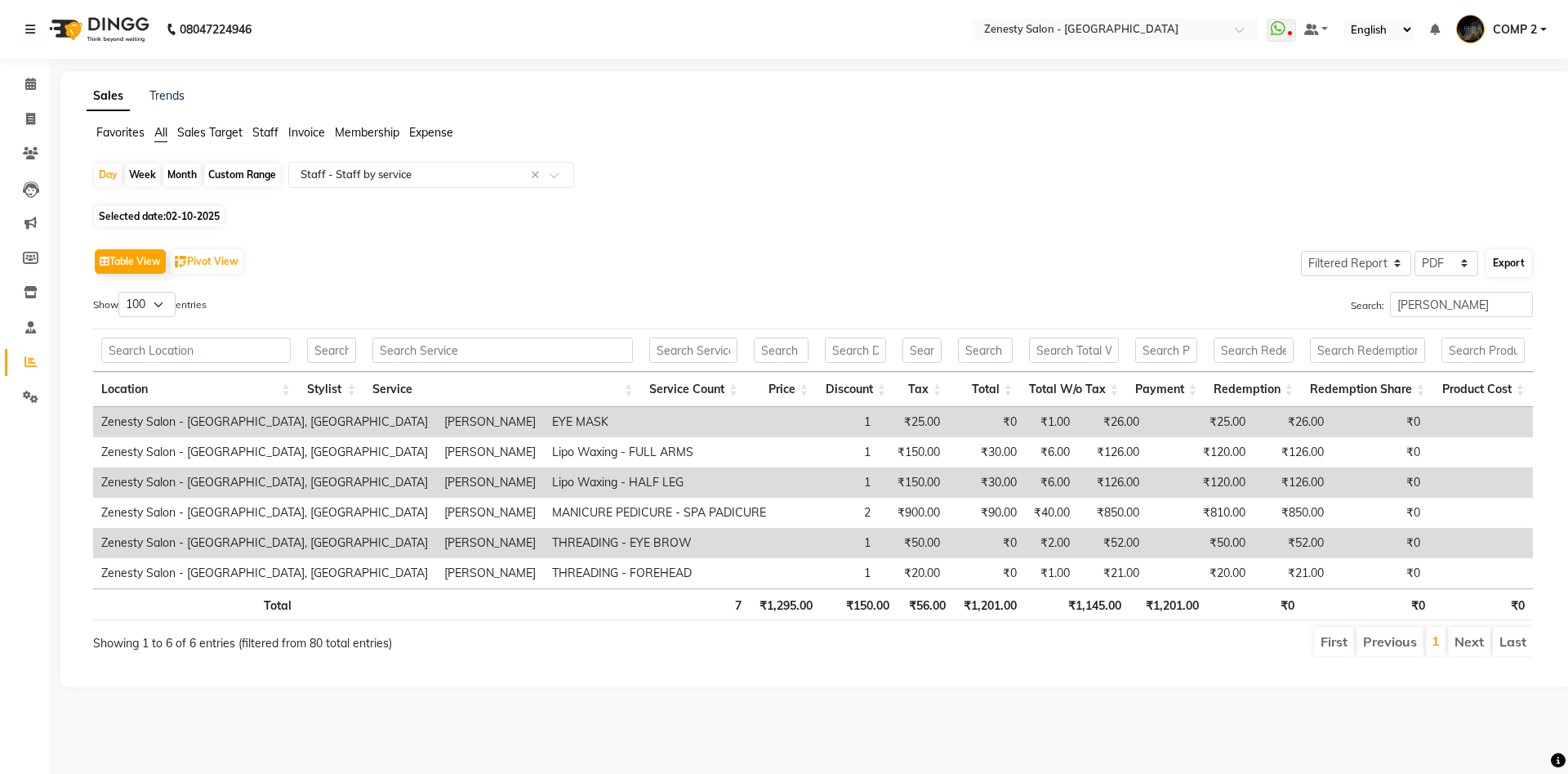
select select "10px"
select select "template_1"
select select "A4"
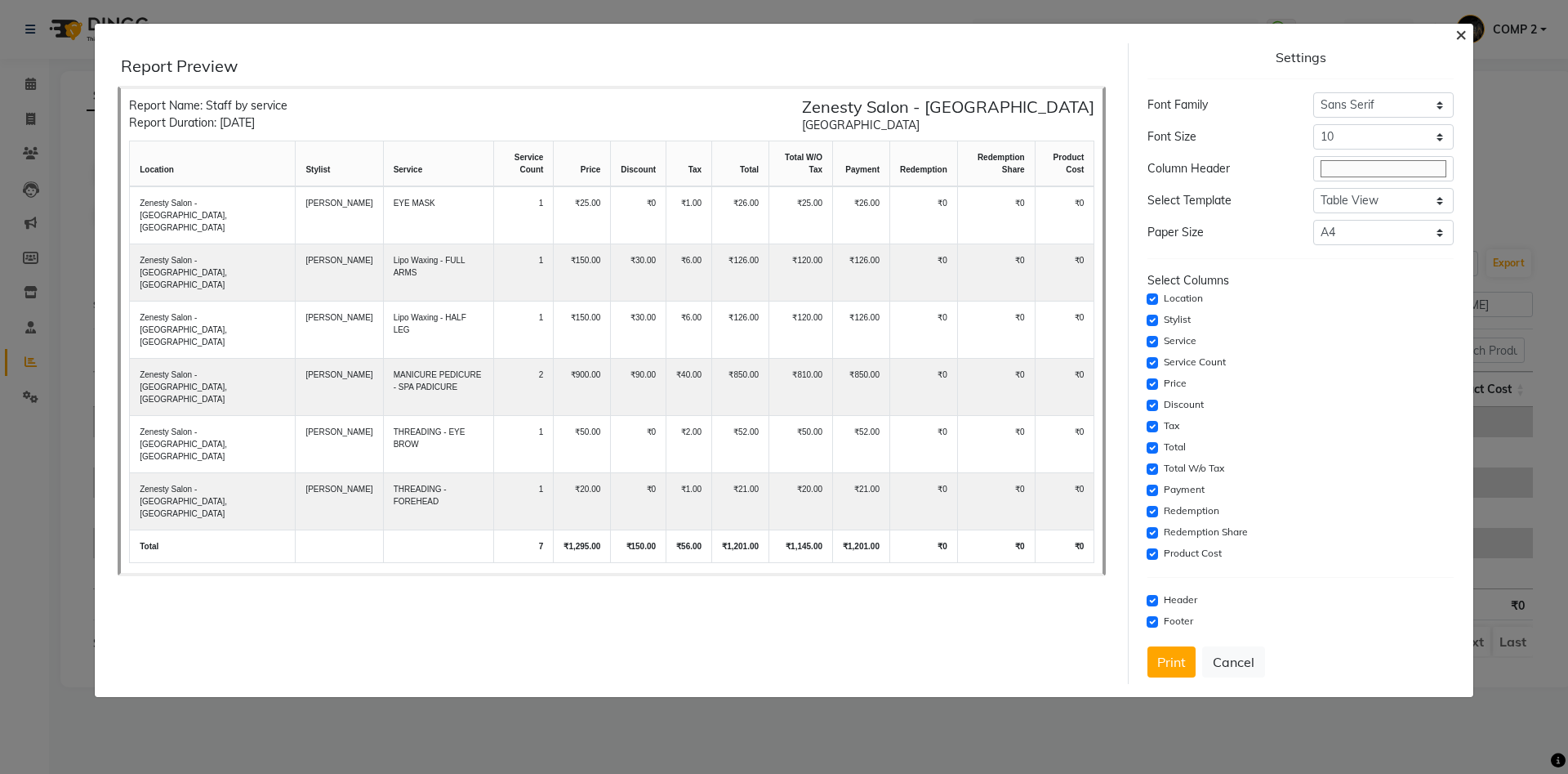
click at [1464, 34] on span "×" at bounding box center [1460, 33] width 11 height 24
